Goal: Task Accomplishment & Management: Use online tool/utility

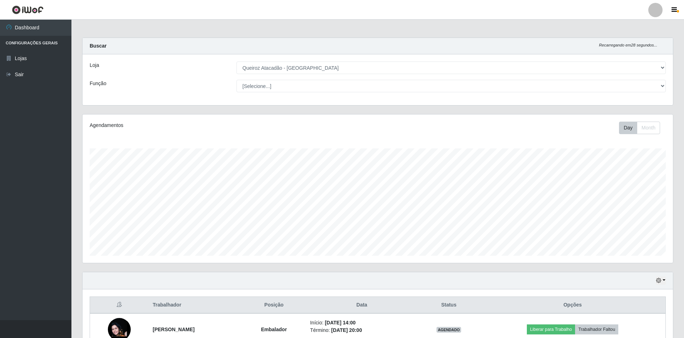
select select "517"
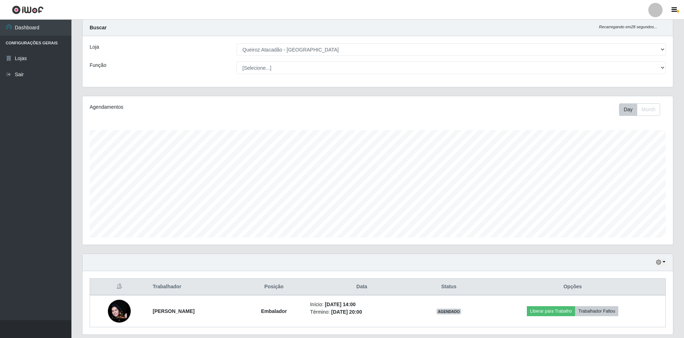
scroll to position [6, 0]
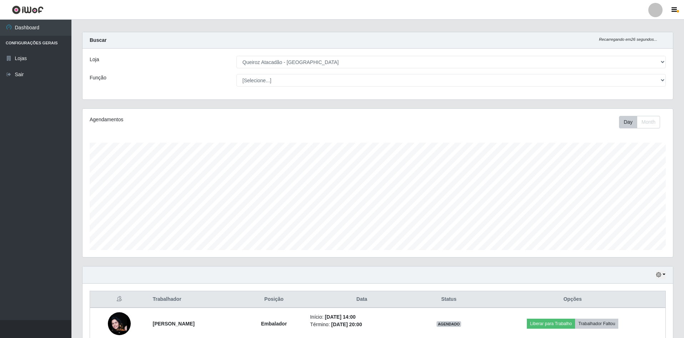
click at [270, 64] on select "[Selecione...] Hiper Queiroz - [GEOGRAPHIC_DATA] [GEOGRAPHIC_DATA] [GEOGRAPHIC_…" at bounding box center [452, 62] width 430 height 13
click at [237, 56] on select "[Selecione...] Hiper Queiroz - [GEOGRAPHIC_DATA] [GEOGRAPHIC_DATA] [GEOGRAPHIC_…" at bounding box center [452, 62] width 430 height 13
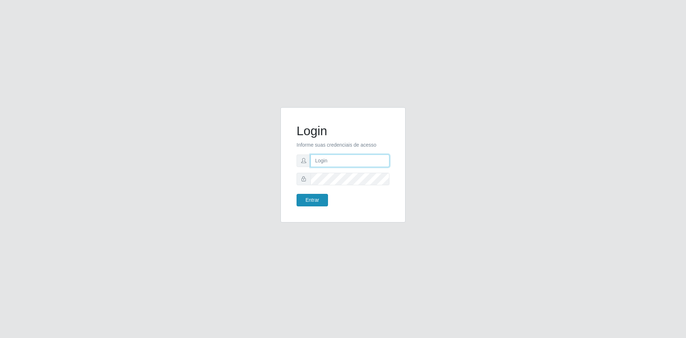
type input "[EMAIL_ADDRESS][DOMAIN_NAME]"
click at [313, 205] on button "Entrar" at bounding box center [312, 200] width 31 height 13
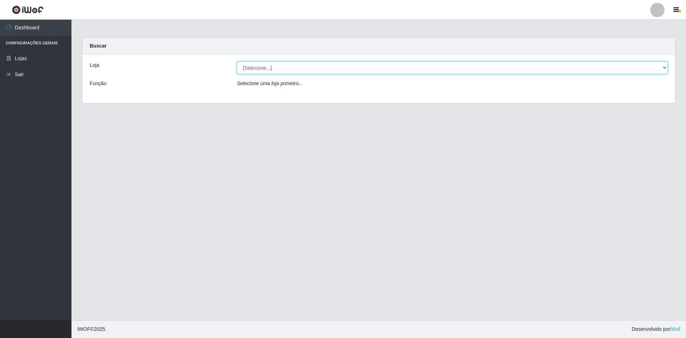
click at [260, 70] on select "[Selecione...] Hiper Queiroz - [GEOGRAPHIC_DATA] [GEOGRAPHIC_DATA] [GEOGRAPHIC_…" at bounding box center [452, 67] width 431 height 13
select select "517"
click at [237, 61] on select "[Selecione...] Hiper Queiroz - [GEOGRAPHIC_DATA] [GEOGRAPHIC_DATA] [GEOGRAPHIC_…" at bounding box center [452, 67] width 431 height 13
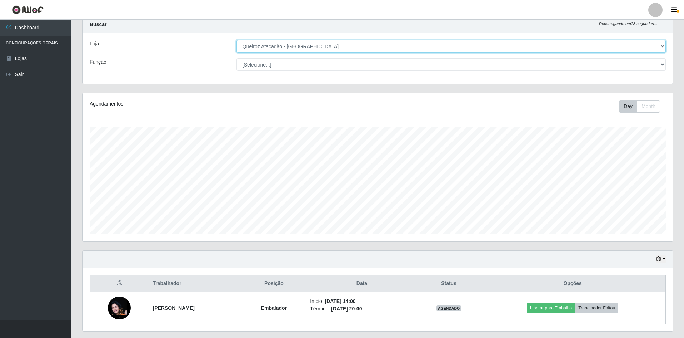
scroll to position [41, 0]
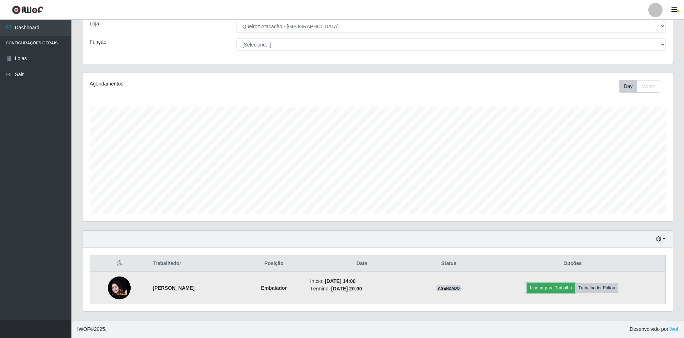
click at [551, 289] on button "Liberar para Trabalho" at bounding box center [551, 288] width 48 height 10
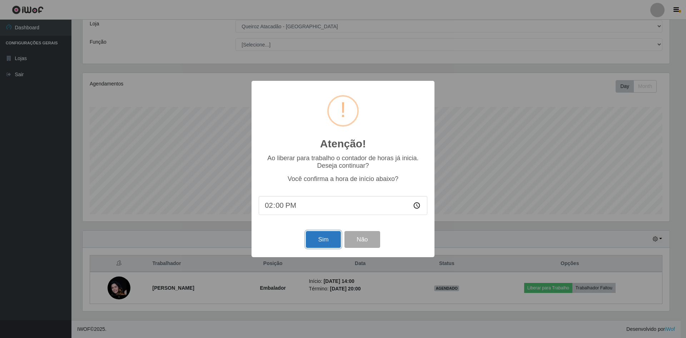
click at [317, 242] on button "Sim" at bounding box center [323, 239] width 35 height 17
